Goal: Find specific page/section: Find specific page/section

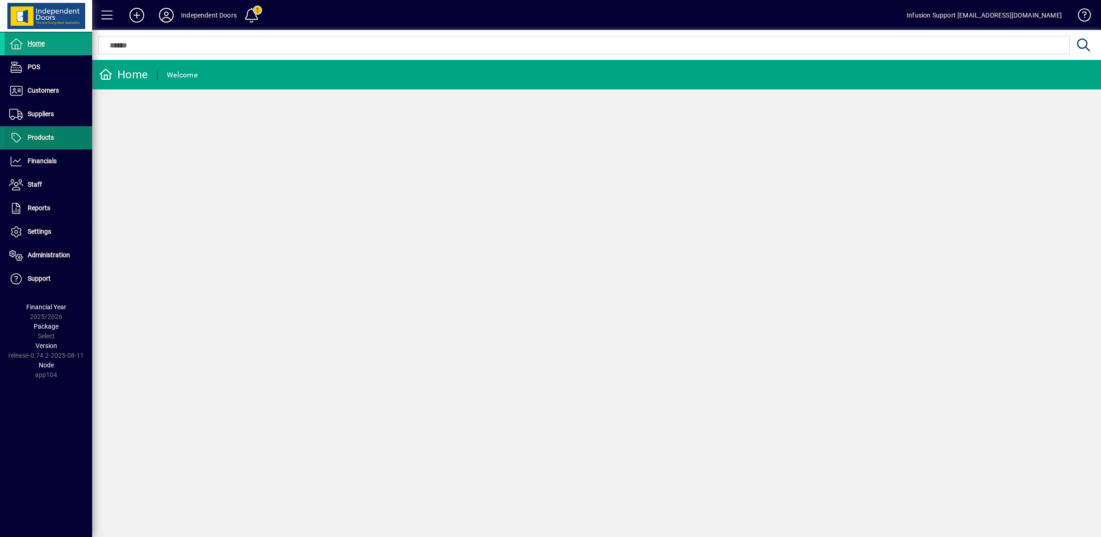
click at [50, 143] on span "Products" at bounding box center [29, 137] width 49 height 11
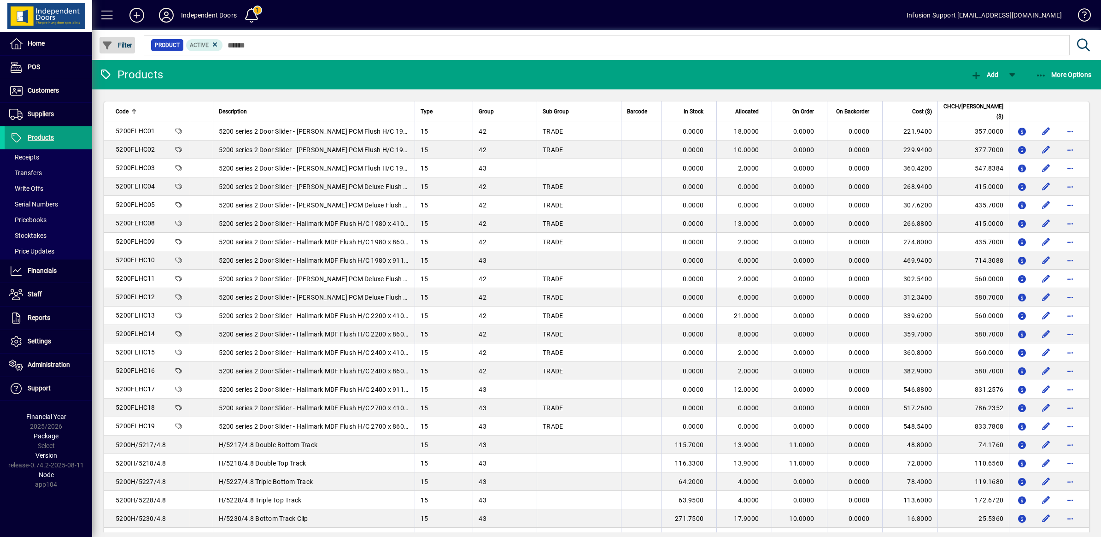
click at [120, 46] on span "Filter" at bounding box center [117, 44] width 31 height 7
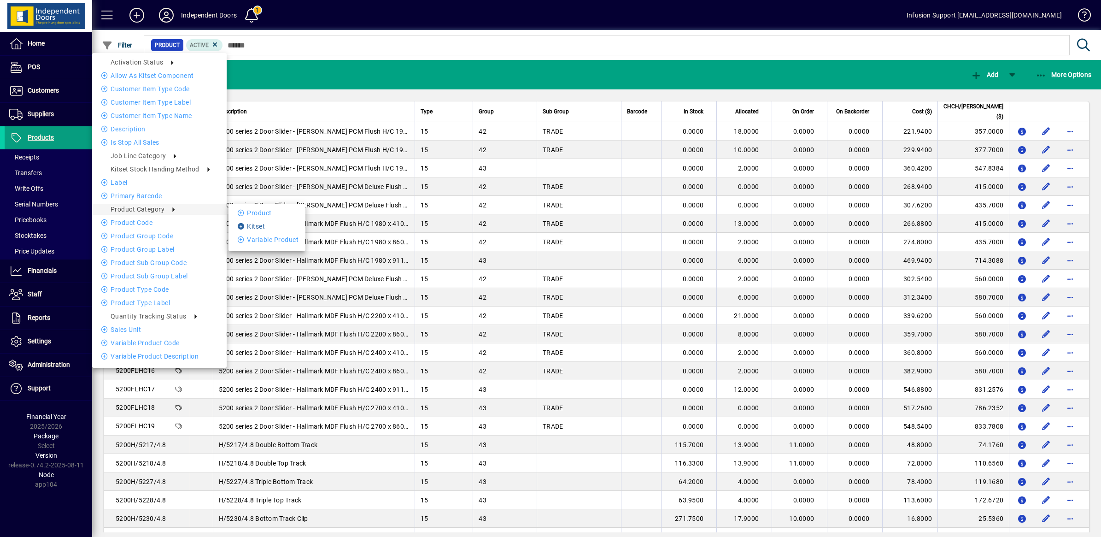
click at [265, 227] on li "Kitset" at bounding box center [267, 226] width 77 height 11
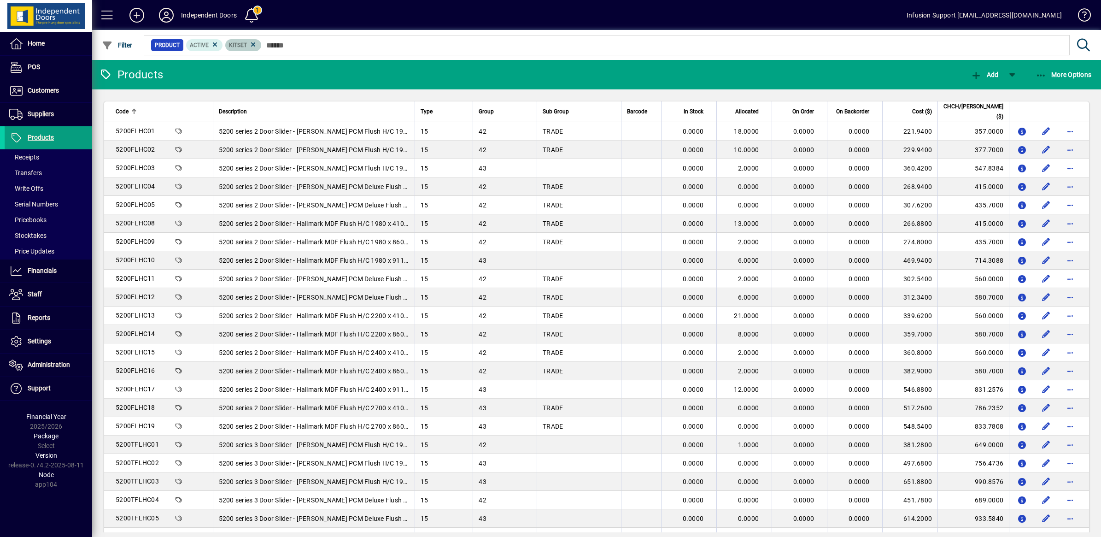
click at [257, 44] on mat-chip "Kitset" at bounding box center [243, 45] width 36 height 12
click at [165, 17] on icon at bounding box center [166, 15] width 18 height 15
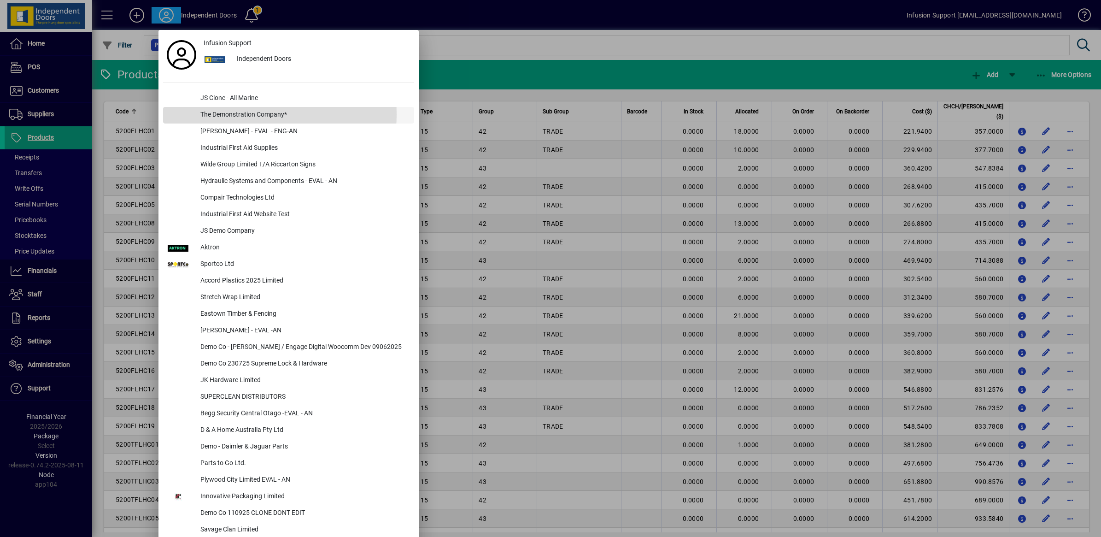
click at [245, 114] on div "The Demonstration Company*" at bounding box center [303, 115] width 221 height 17
